Goal: Navigation & Orientation: Find specific page/section

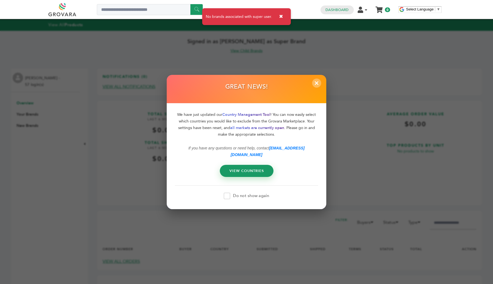
click at [319, 86] on span "×" at bounding box center [316, 82] width 9 height 9
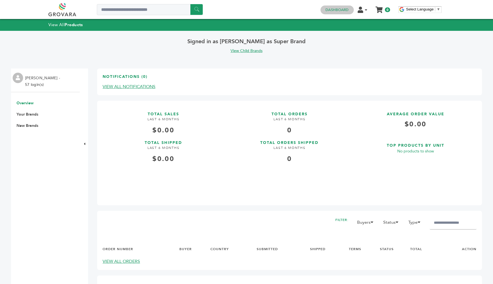
click at [335, 11] on link "Dashboard" at bounding box center [337, 9] width 23 height 5
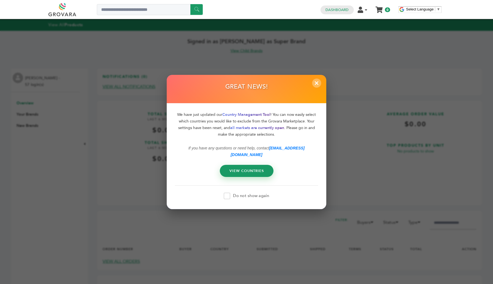
click at [314, 86] on span "×" at bounding box center [316, 82] width 9 height 9
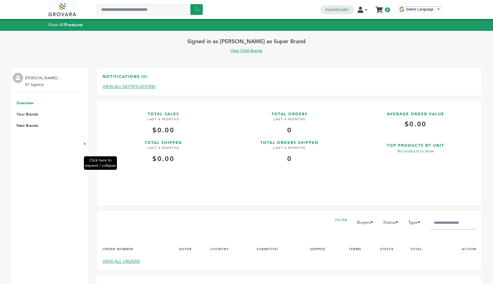
click at [83, 143] on div "Click here to expand / collapse" at bounding box center [84, 210] width 8 height 283
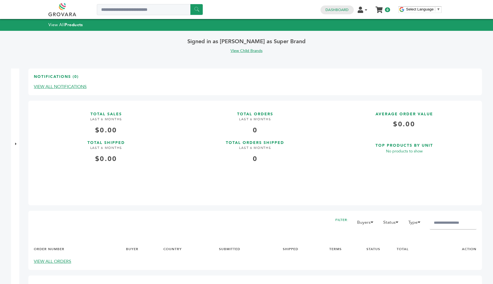
click at [247, 50] on link "View Child Brands" at bounding box center [247, 50] width 32 height 5
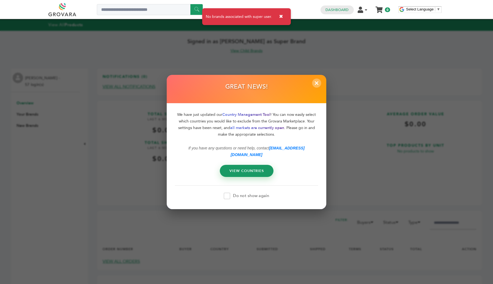
click at [317, 86] on span "×" at bounding box center [316, 82] width 9 height 9
